Goal: Task Accomplishment & Management: Manage account settings

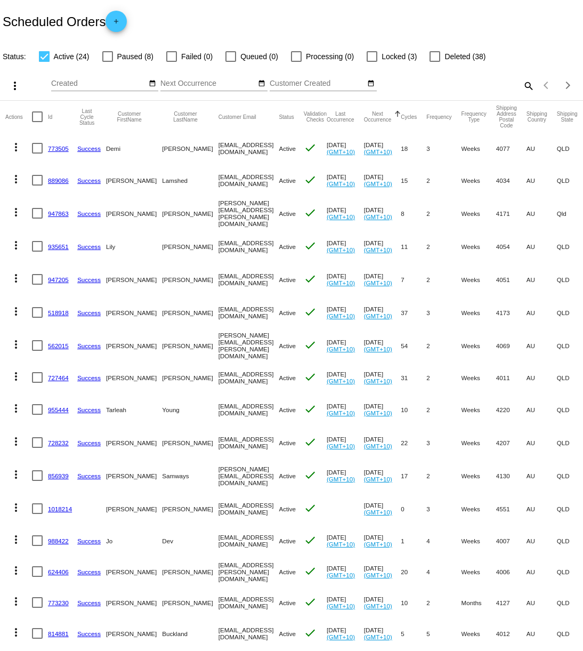
click at [61, 147] on link "773505" at bounding box center [58, 148] width 21 height 7
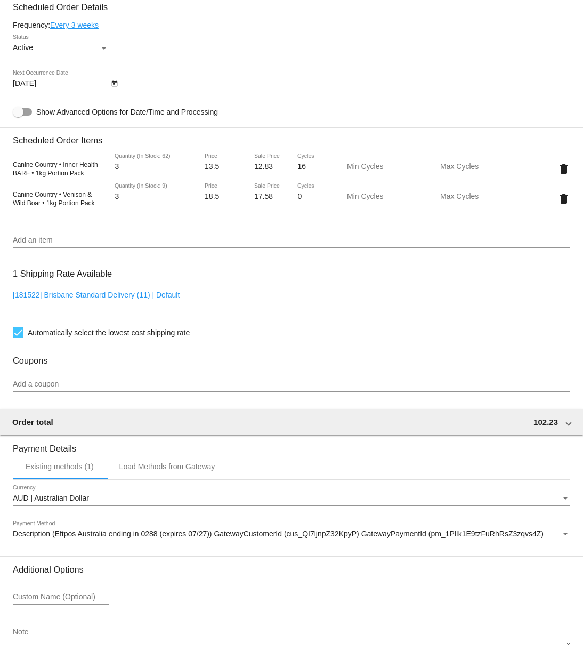
scroll to position [598, 0]
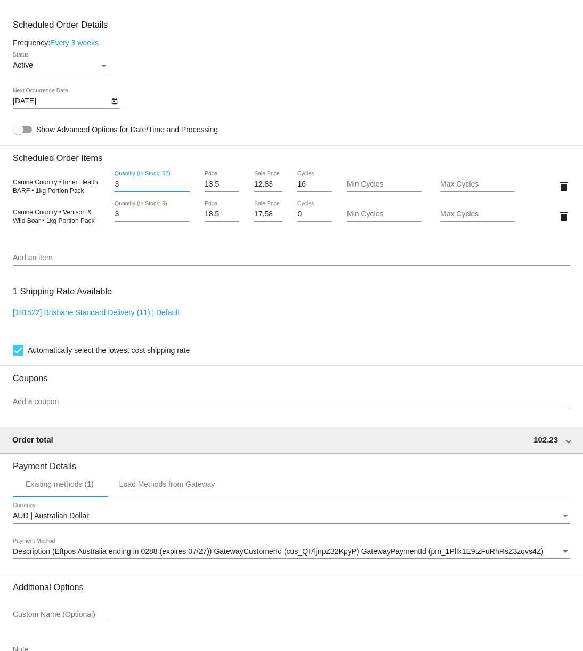
drag, startPoint x: 120, startPoint y: 191, endPoint x: 99, endPoint y: 189, distance: 21.4
click at [99, 189] on div "Canine Country • Inner Health BARF • 1kg Portion Pack 3 Quantity (In Stock: 62)…" at bounding box center [291, 186] width 557 height 30
type input "6"
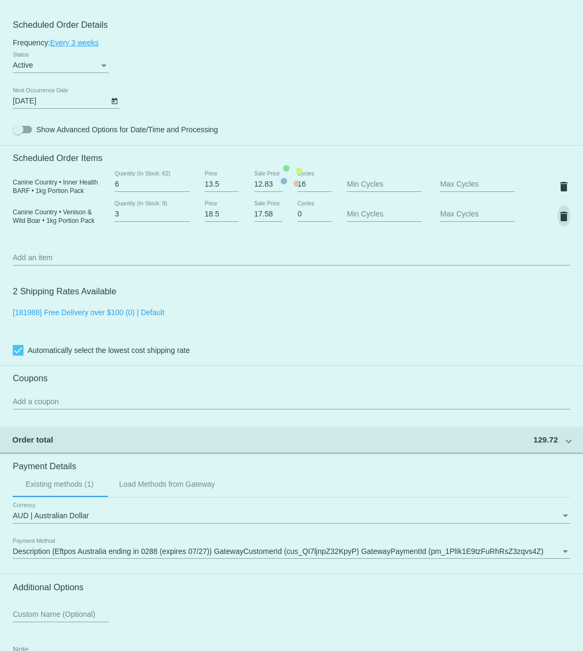
click at [565, 222] on mat-card "Customer 5008045: [PERSON_NAME] [EMAIL_ADDRESS][DOMAIN_NAME] Customer Shipping …" at bounding box center [291, 176] width 583 height 1096
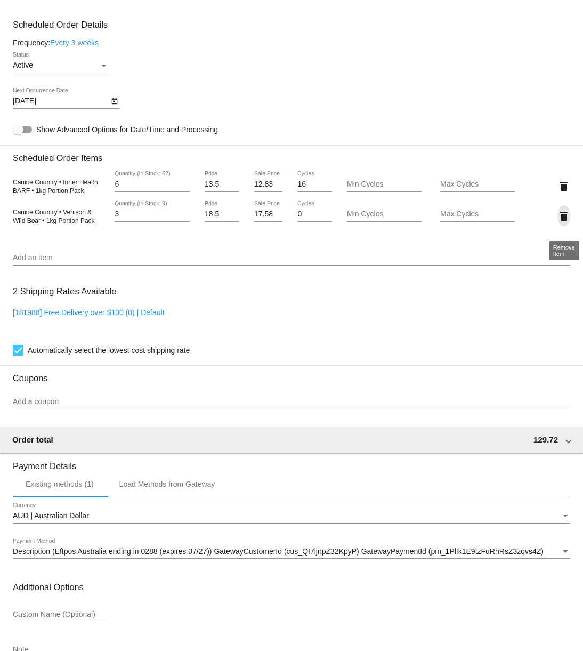
click at [563, 223] on mat-icon "delete" at bounding box center [563, 216] width 13 height 13
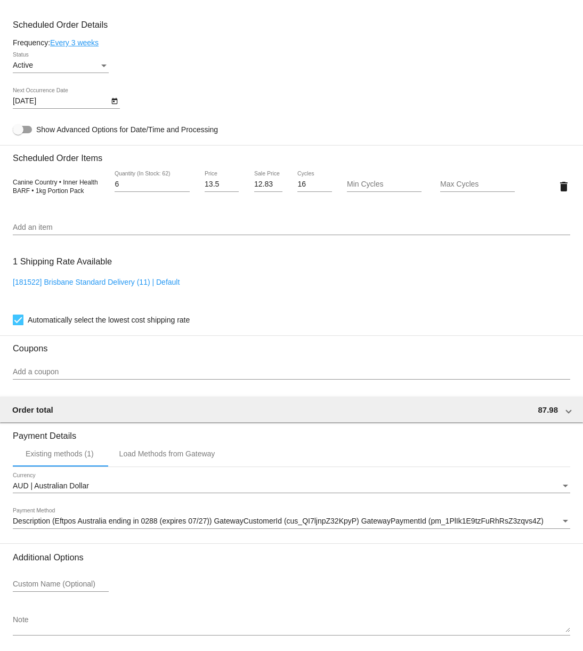
scroll to position [650, 0]
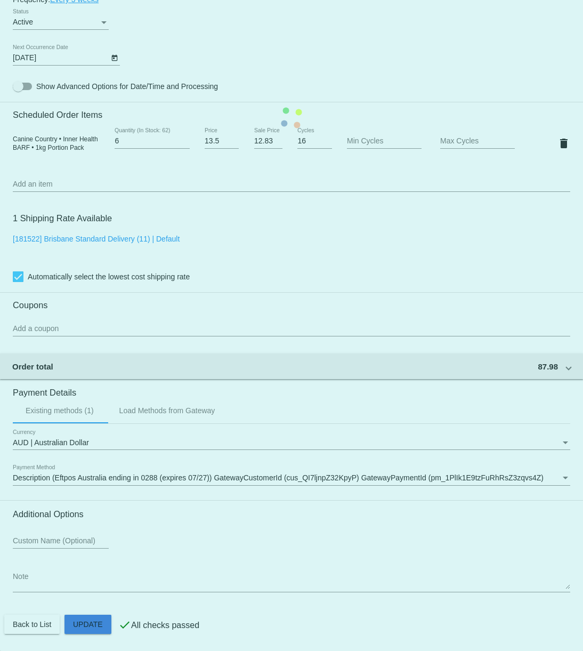
click at [83, 621] on mat-card "Customer 5008045: [PERSON_NAME] [EMAIL_ADDRESS][DOMAIN_NAME] Customer Shipping …" at bounding box center [291, 118] width 583 height 1066
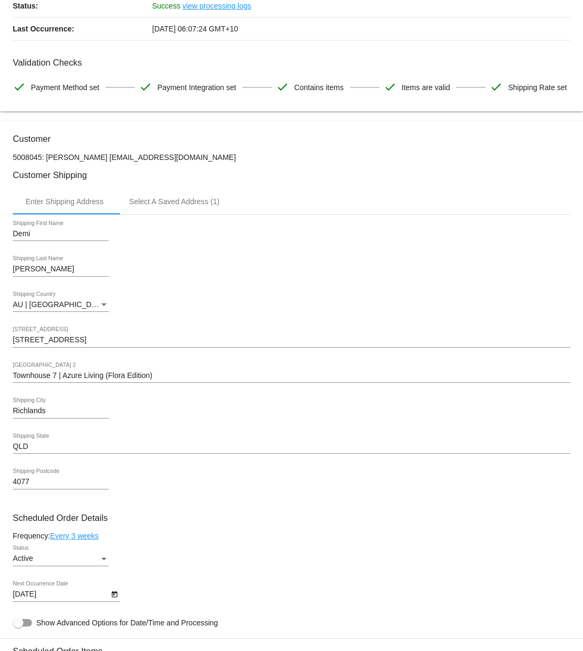
scroll to position [0, 0]
